Goal: Task Accomplishment & Management: Use online tool/utility

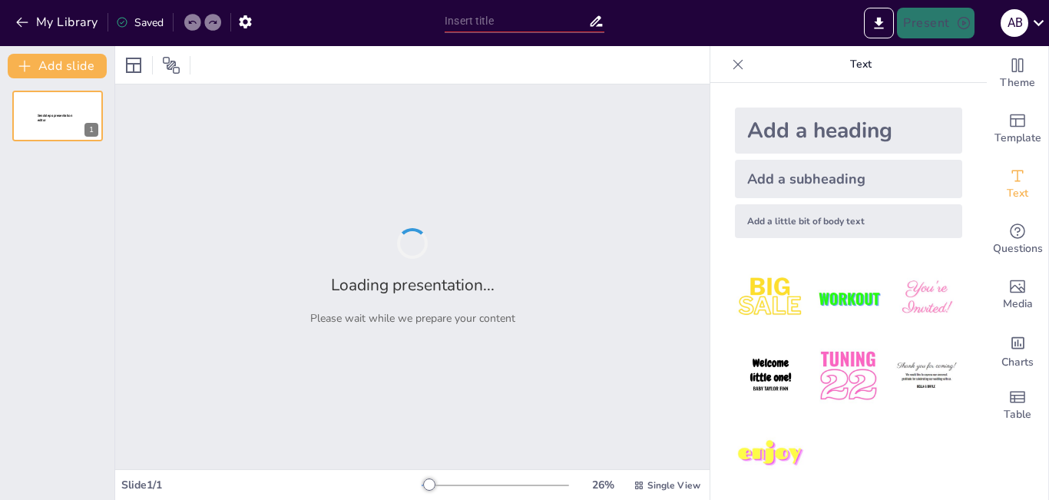
type input "Estrategias para la Implementación Efectiva del Teletrabajo en la Empresa"
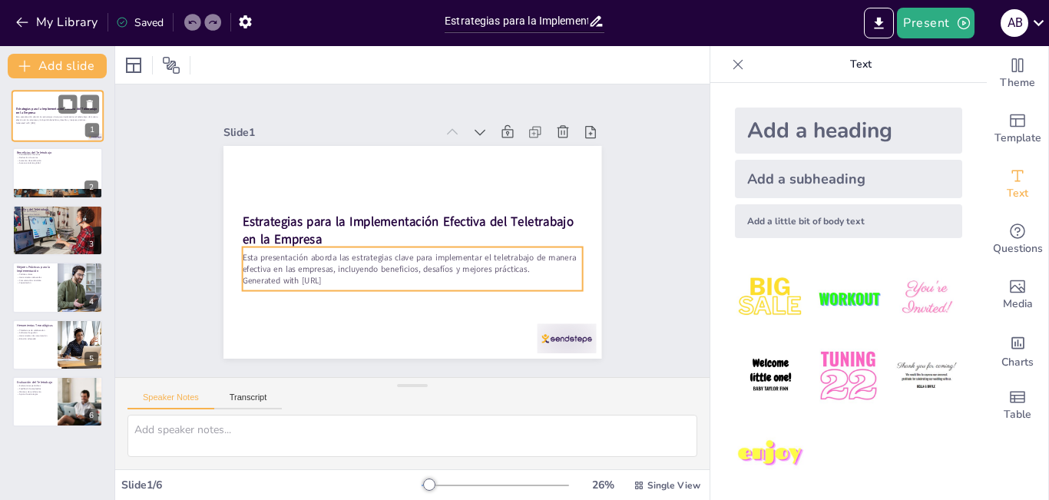
click at [70, 123] on p "Generated with [URL]" at bounding box center [57, 122] width 83 height 3
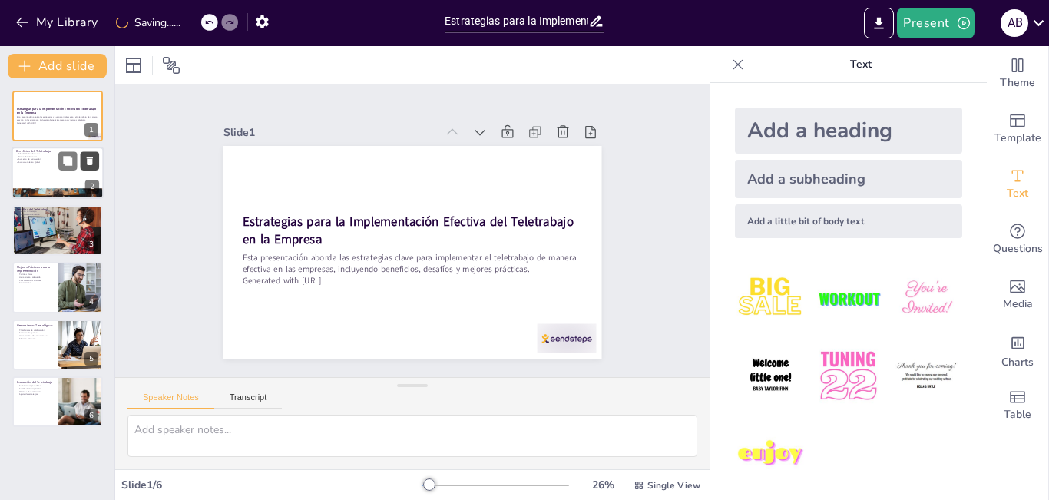
click at [81, 169] on button at bounding box center [90, 161] width 18 height 18
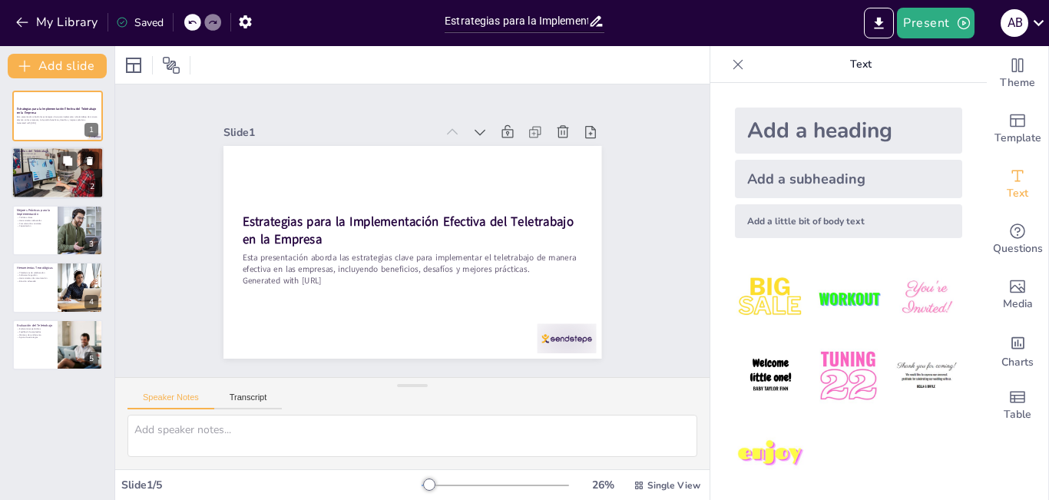
click at [34, 169] on div at bounding box center [58, 173] width 92 height 52
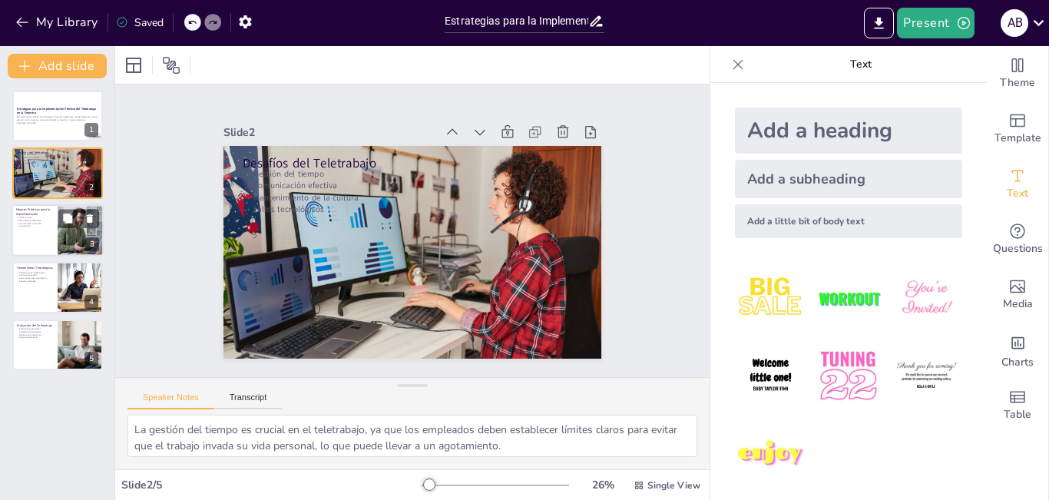
click at [51, 241] on div at bounding box center [58, 230] width 92 height 52
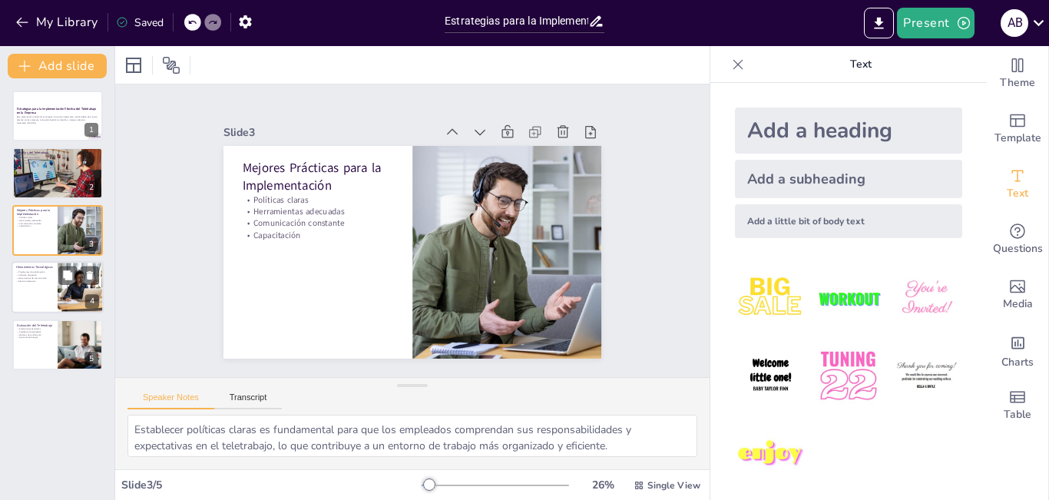
click at [31, 292] on div at bounding box center [58, 287] width 92 height 52
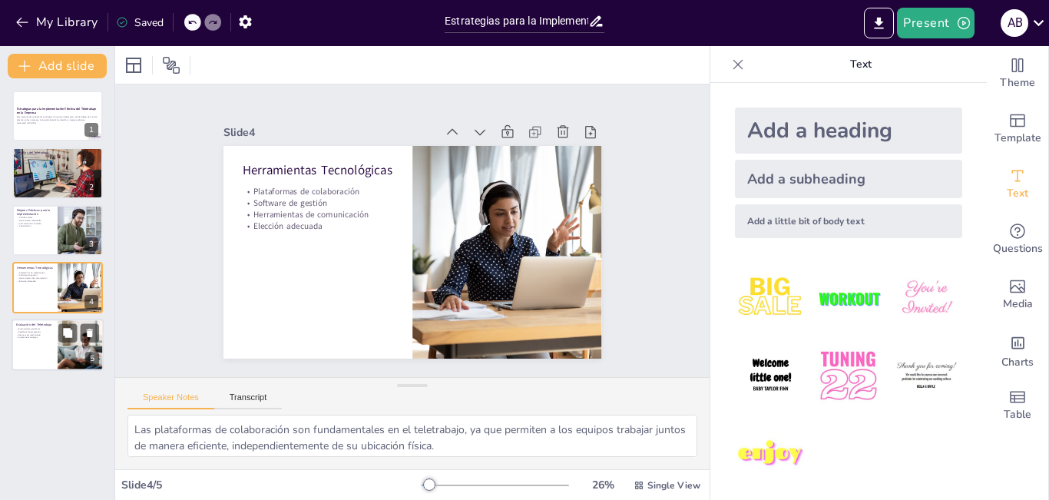
click at [20, 337] on p "Ajuste de estrategias" at bounding box center [34, 336] width 37 height 3
type textarea "Realizar evaluaciones periódicas es esencial para identificar áreas de mejora e…"
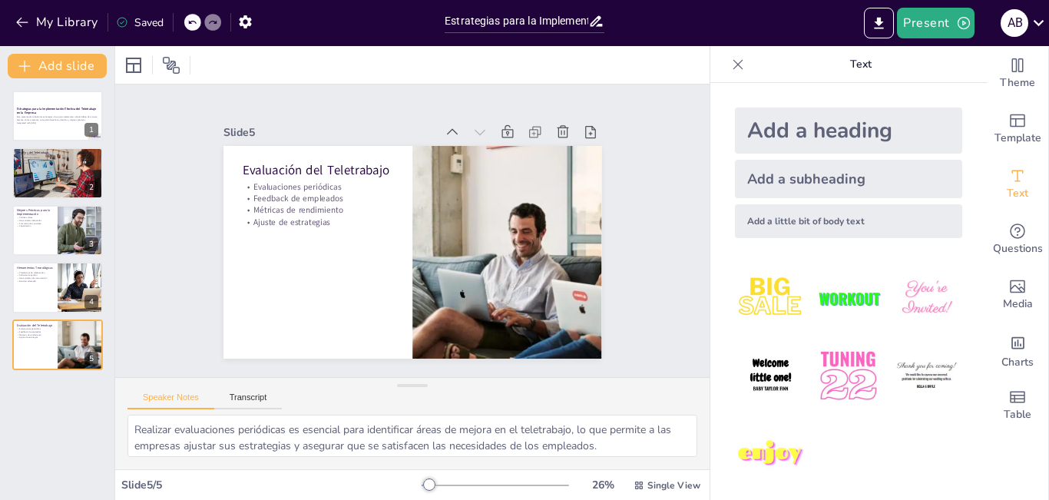
click at [792, 131] on div "Add a heading" at bounding box center [848, 130] width 227 height 46
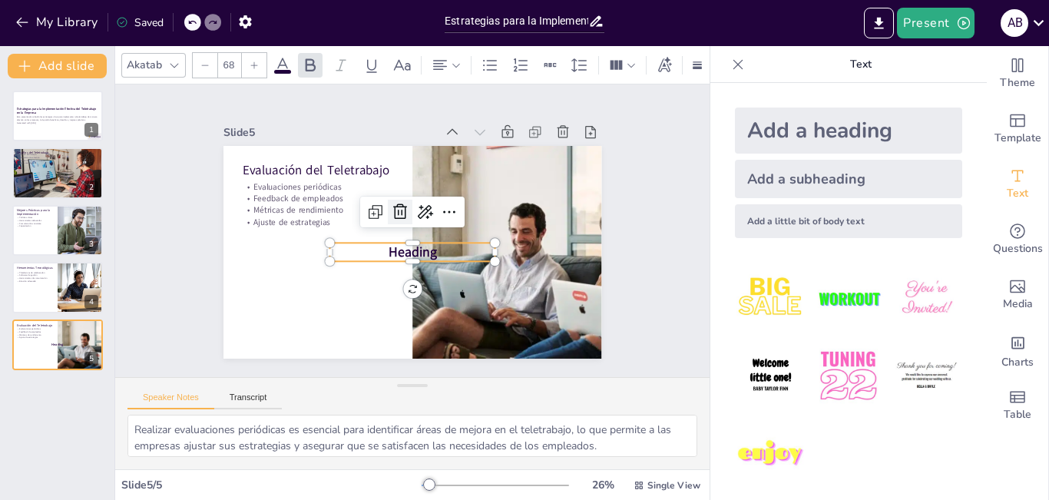
click at [398, 203] on icon at bounding box center [410, 208] width 25 height 25
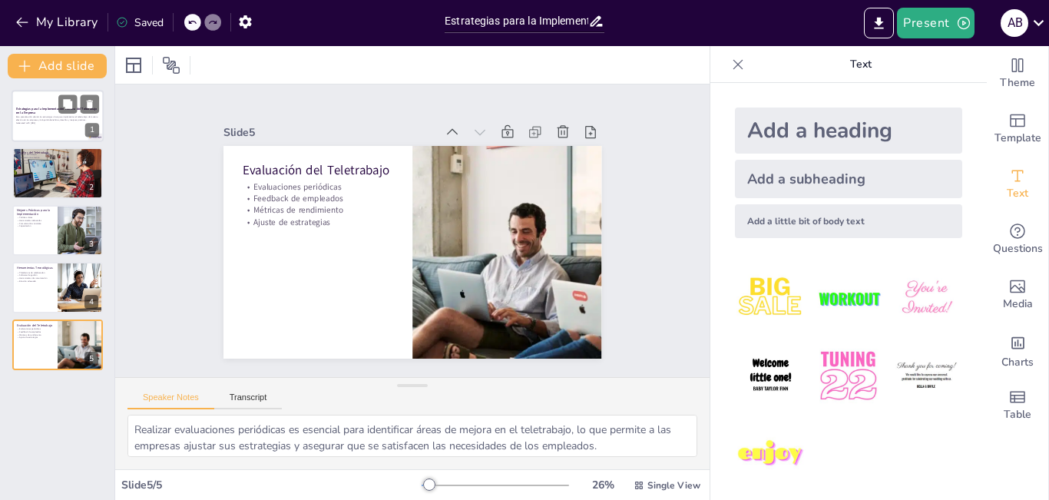
click at [48, 111] on p "Estrategias para la Implementación Efectiva del Teletrabajo en la Empresa" at bounding box center [57, 111] width 83 height 8
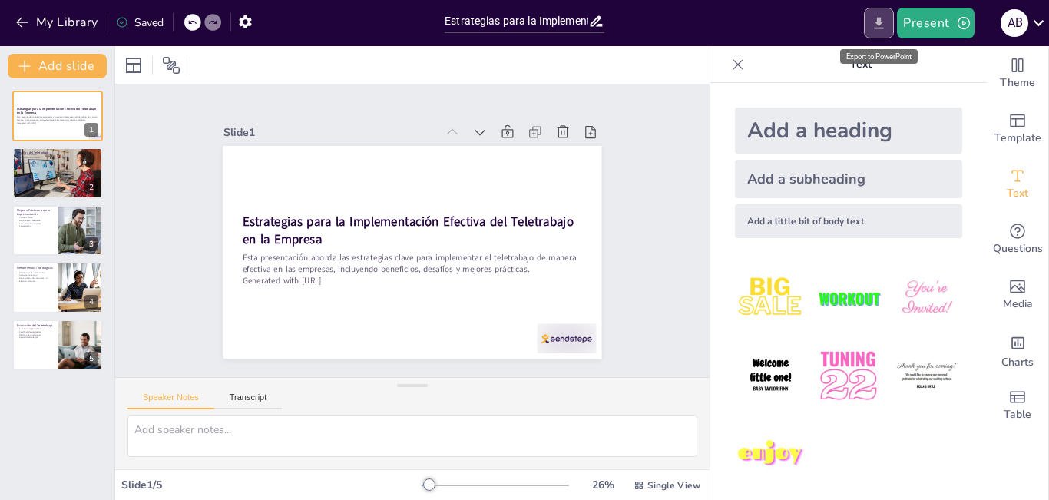
click at [878, 19] on icon "Export to PowerPoint" at bounding box center [879, 23] width 16 height 16
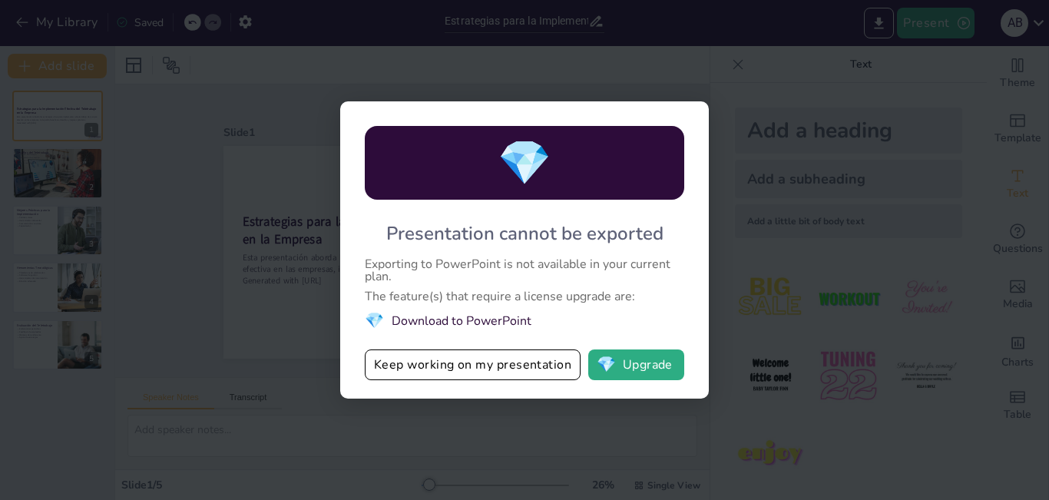
click at [477, 322] on li "💎 Download to PowerPoint" at bounding box center [524, 320] width 319 height 21
click at [480, 370] on button "Keep working on my presentation" at bounding box center [473, 364] width 216 height 31
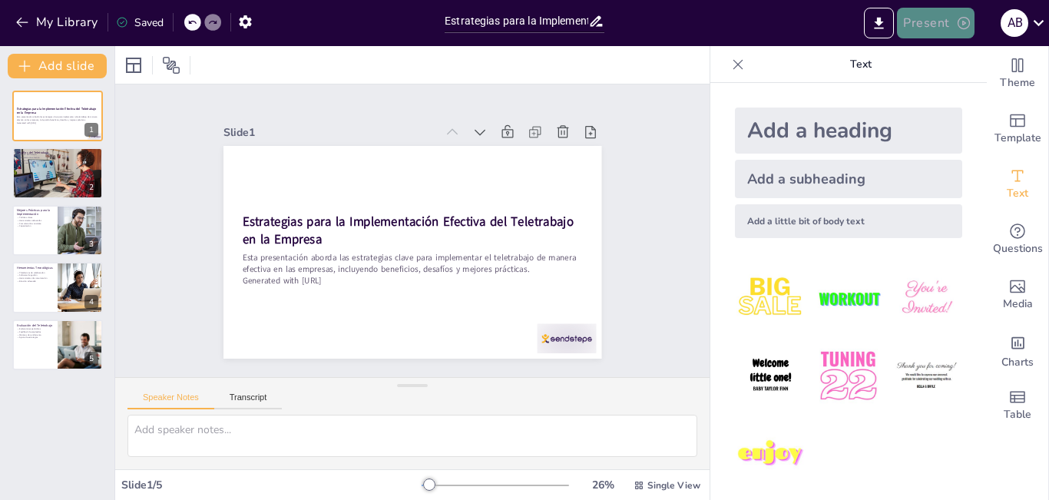
click at [950, 22] on button "Present" at bounding box center [935, 23] width 77 height 31
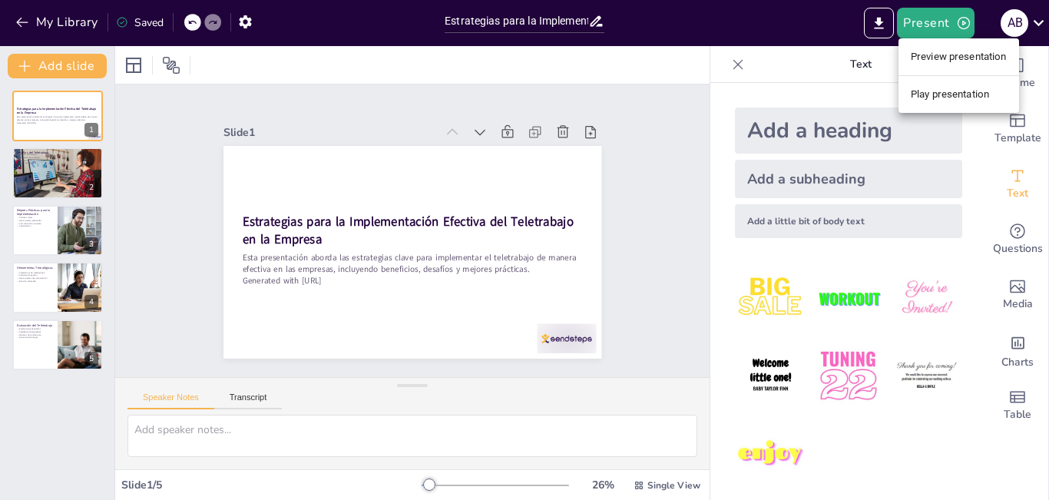
click at [877, 25] on div at bounding box center [524, 250] width 1049 height 500
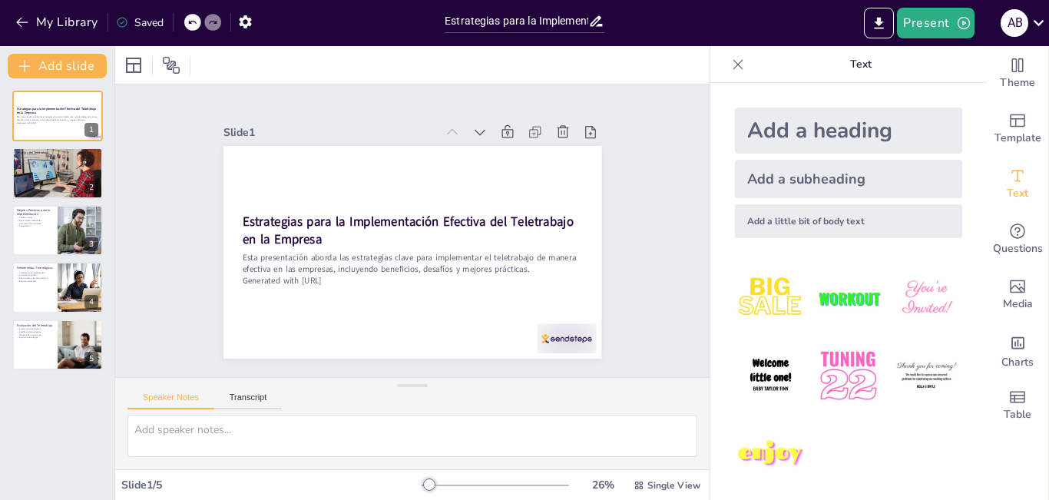
click at [147, 21] on div "Saved" at bounding box center [140, 22] width 48 height 15
click at [883, 28] on icon "Export to PowerPoint" at bounding box center [878, 23] width 9 height 12
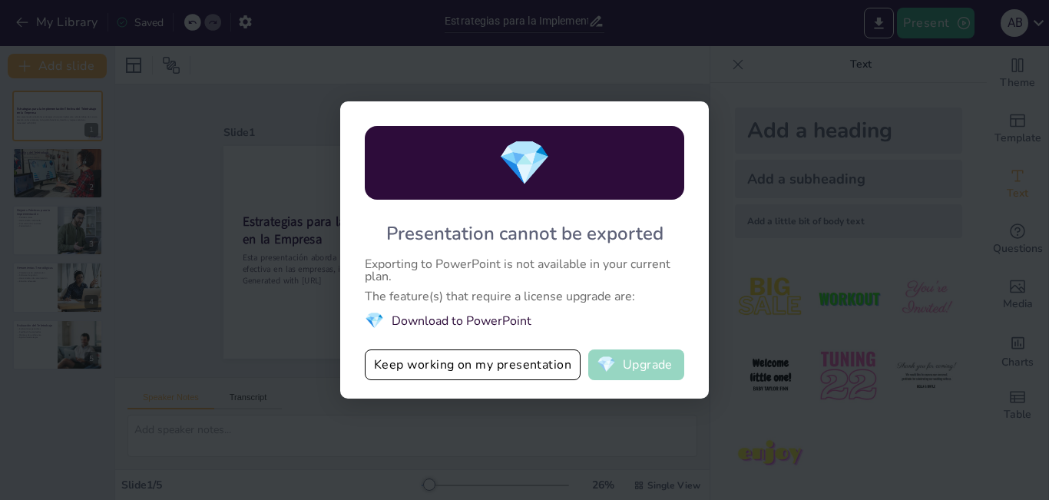
click at [639, 368] on button "💎 Upgrade" at bounding box center [636, 364] width 96 height 31
